Goal: Find specific page/section: Find specific page/section

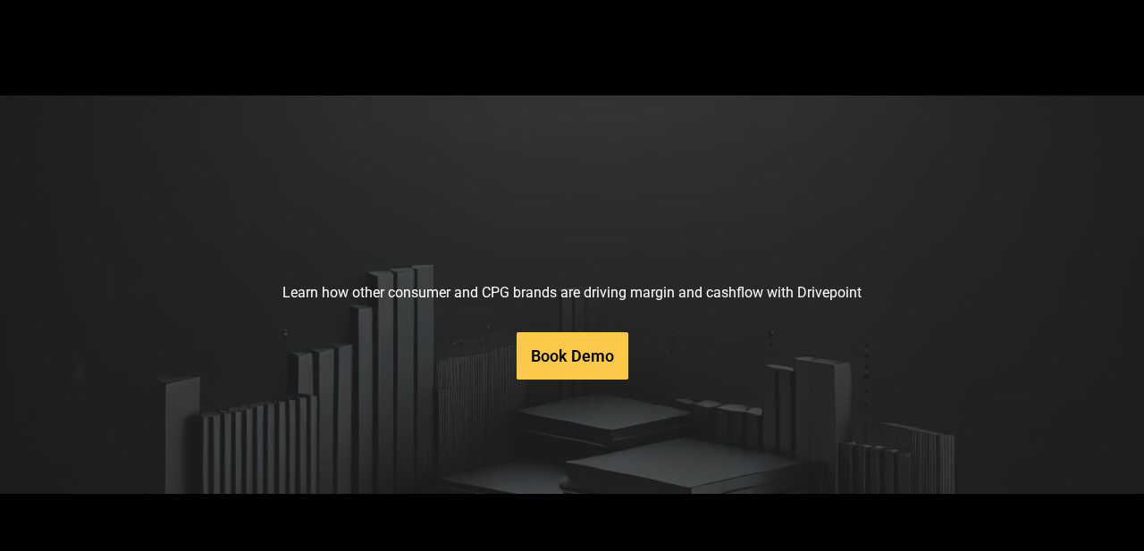
scroll to position [9067, 0]
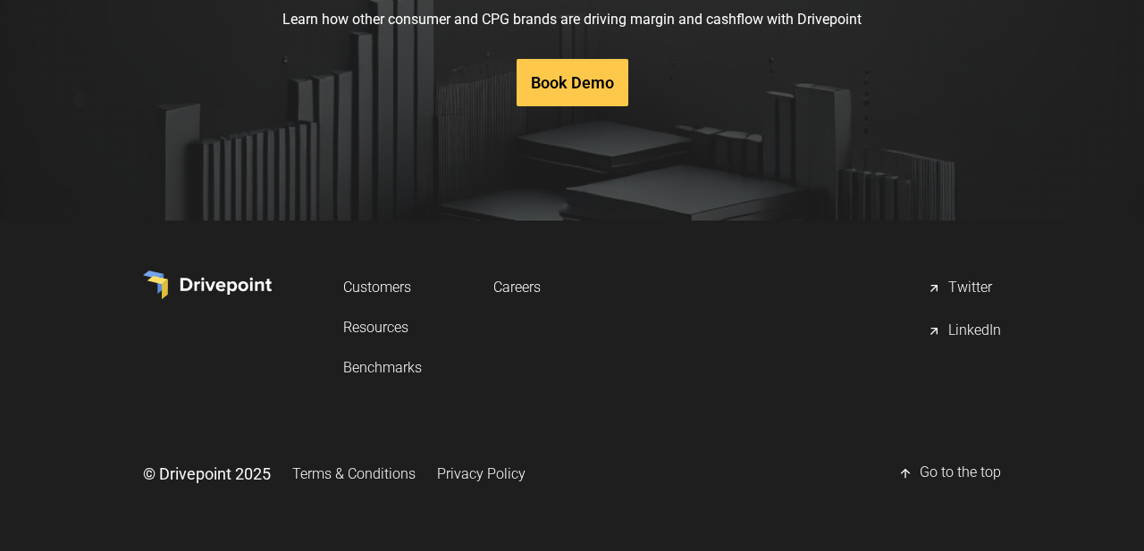
click at [512, 282] on link "Careers" at bounding box center [516, 287] width 47 height 33
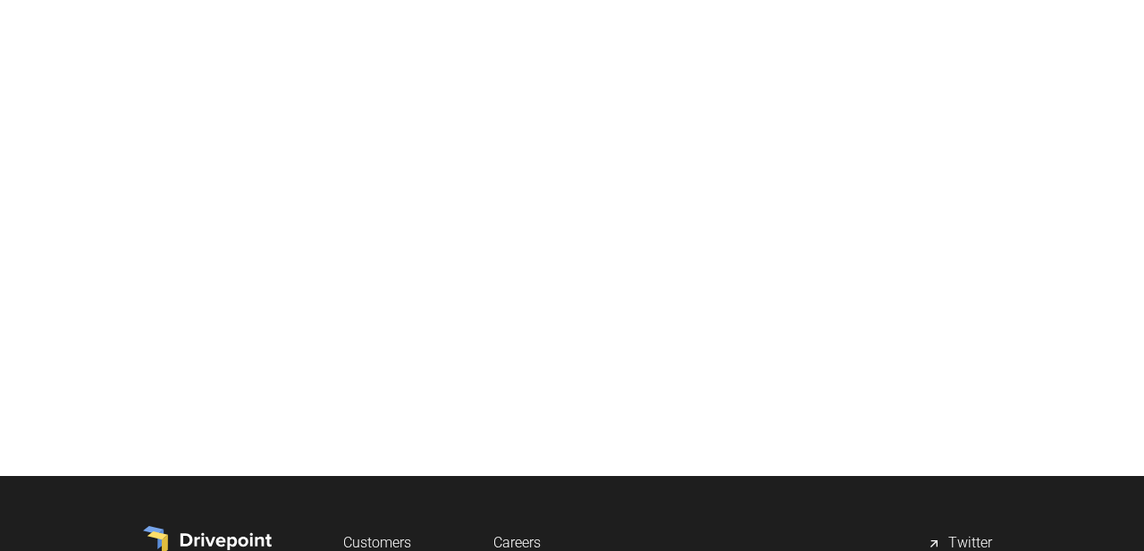
scroll to position [781, 0]
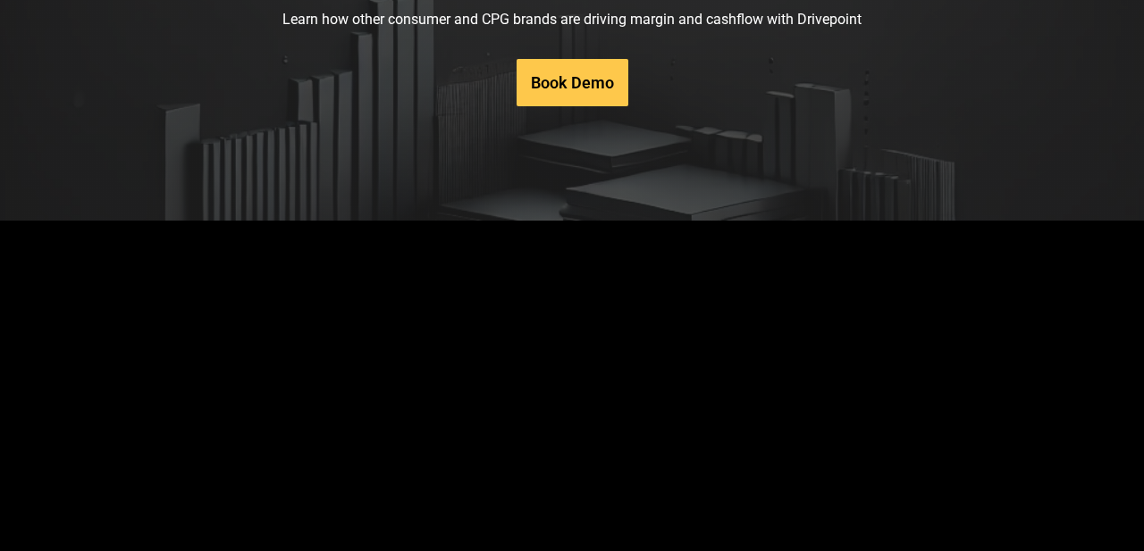
scroll to position [9067, 0]
